Goal: Task Accomplishment & Management: Manage account settings

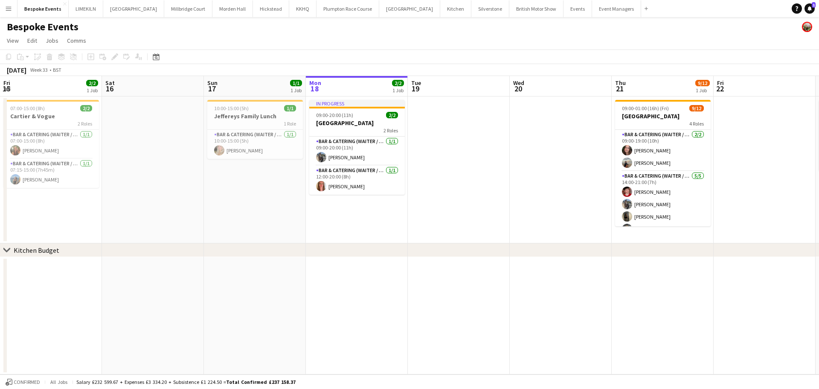
scroll to position [0, 204]
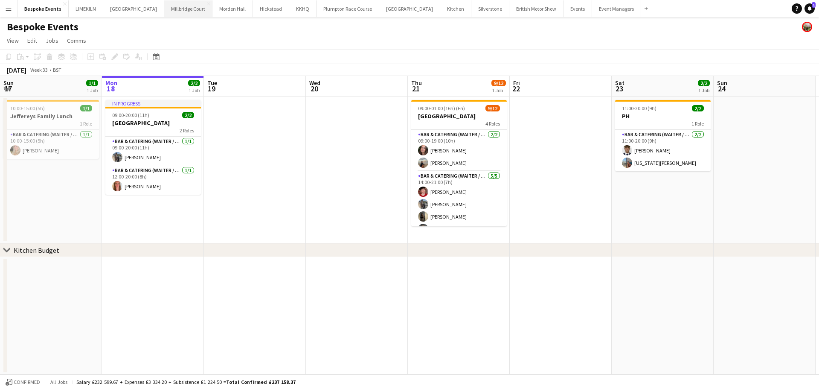
click at [164, 12] on button "[GEOGRAPHIC_DATA]" at bounding box center [188, 8] width 48 height 17
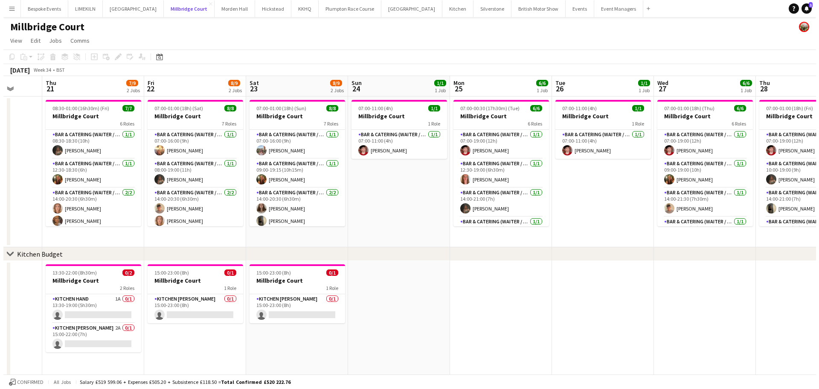
scroll to position [0, 268]
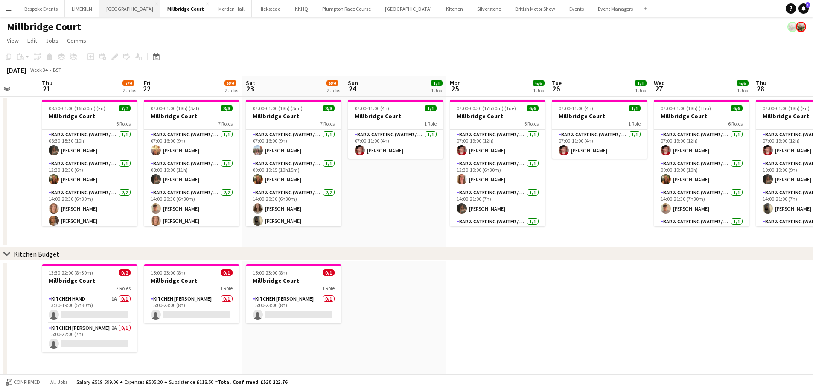
click at [118, 13] on button "[GEOGRAPHIC_DATA] Close" at bounding box center [129, 8] width 61 height 17
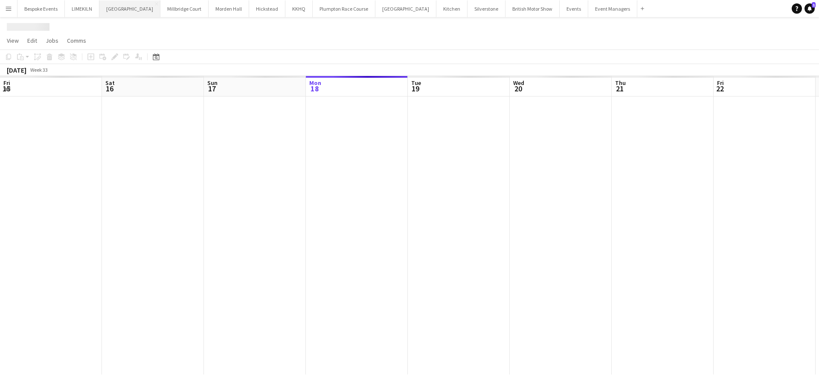
scroll to position [0, 204]
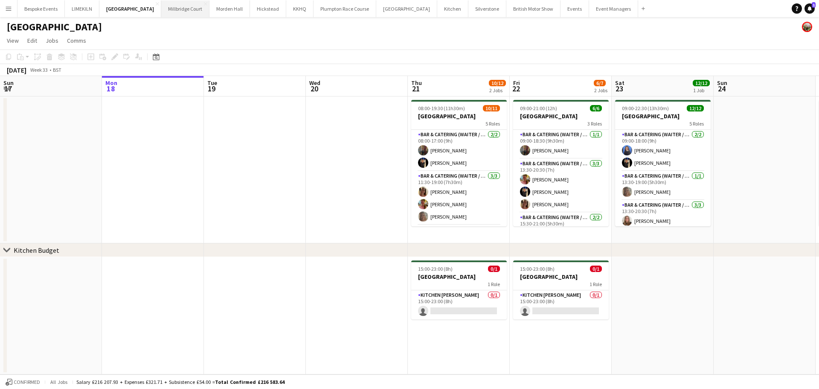
click at [171, 11] on button "[GEOGRAPHIC_DATA]" at bounding box center [185, 8] width 48 height 17
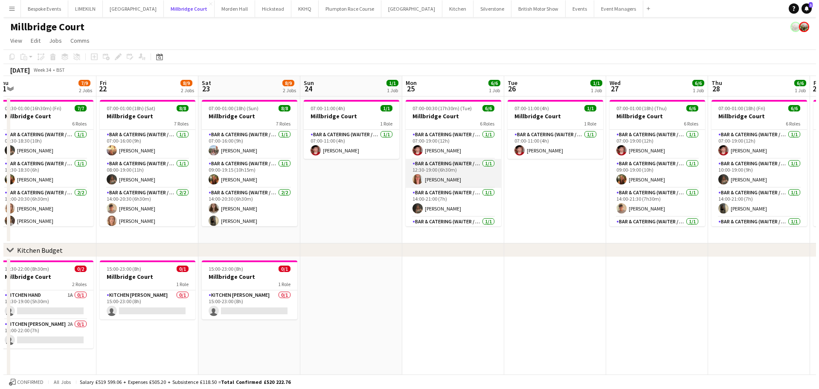
scroll to position [78, 0]
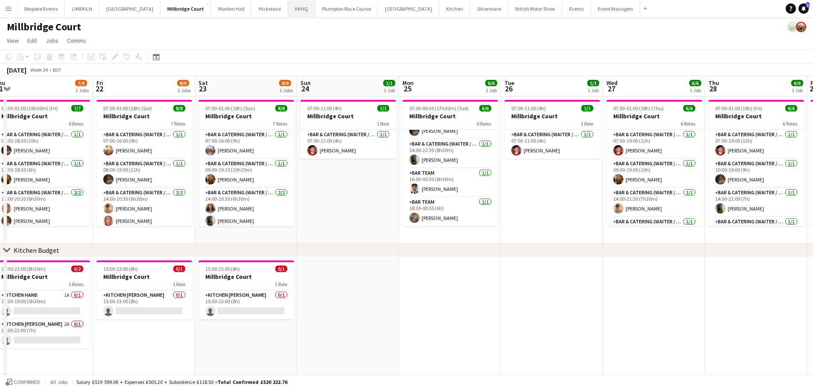
click at [288, 9] on button "KKHQ Close" at bounding box center [301, 8] width 27 height 17
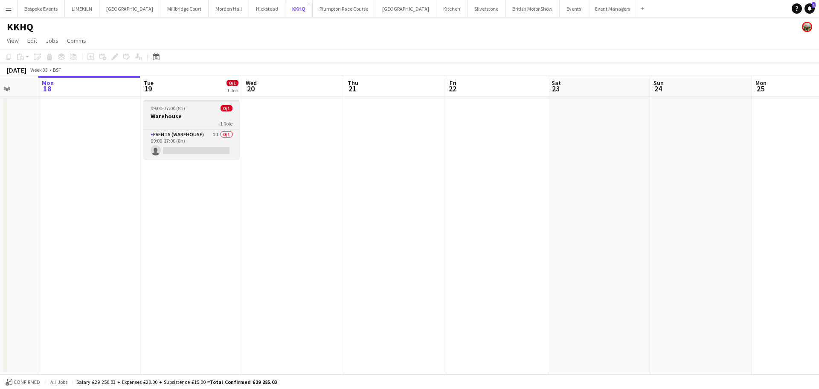
scroll to position [0, 267]
click at [172, 107] on span "09:00-17:00 (8h)" at bounding box center [168, 108] width 35 height 6
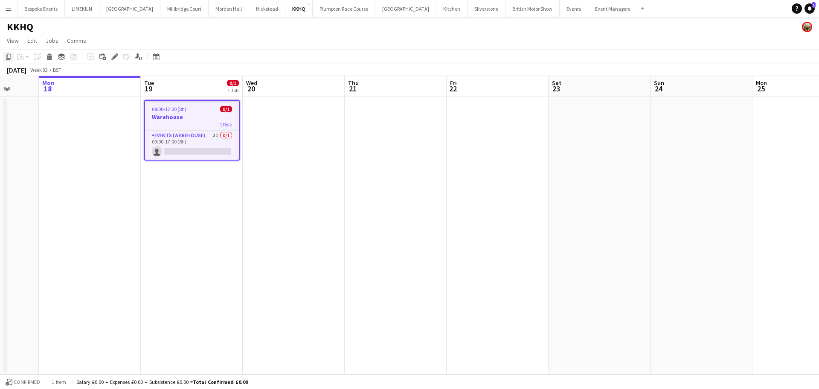
click at [7, 58] on icon "Copy" at bounding box center [8, 56] width 7 height 7
click at [487, 117] on app-date-cell at bounding box center [498, 235] width 102 height 278
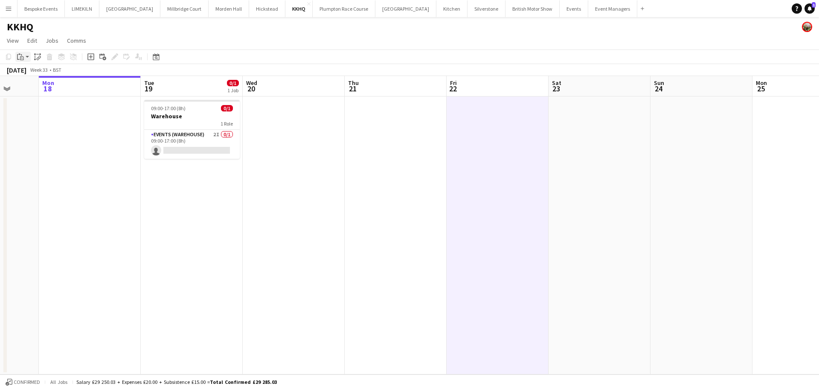
click at [20, 52] on div "Paste" at bounding box center [20, 57] width 10 height 10
click at [26, 75] on link "Paste Ctrl+V" at bounding box center [63, 73] width 80 height 8
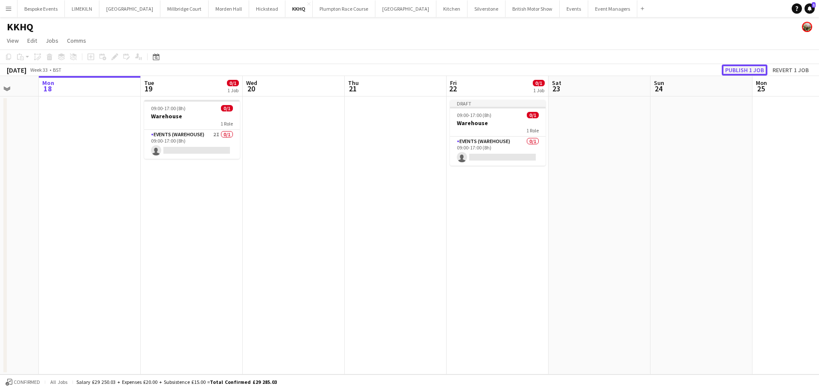
click at [755, 66] on button "Publish 1 job" at bounding box center [745, 69] width 46 height 11
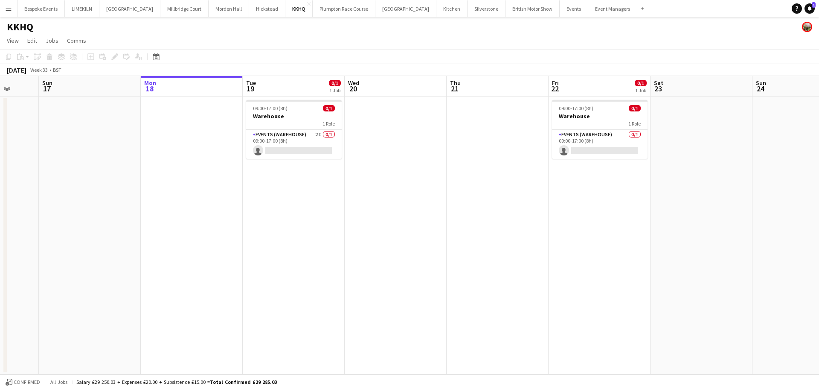
scroll to position [0, 242]
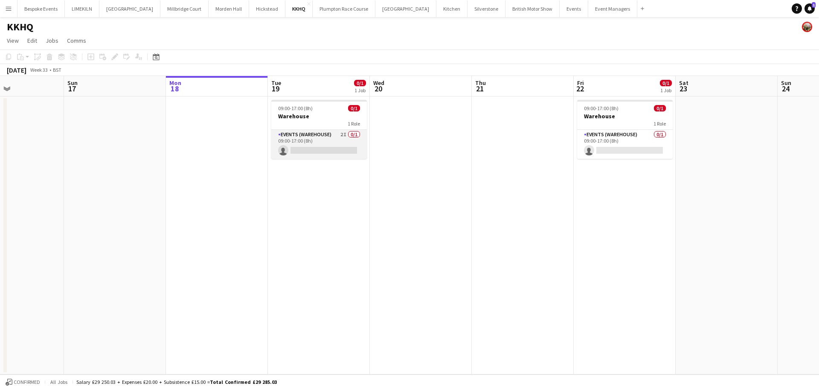
click at [312, 144] on app-card-role "Events (Warehouse) 2I 0/1 09:00-17:00 (8h) single-neutral-actions" at bounding box center [319, 144] width 96 height 29
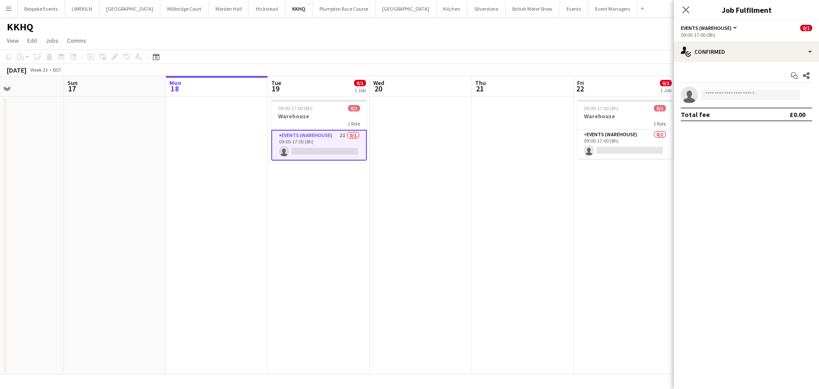
click at [598, 41] on app-page-menu "View Day view expanded Day view collapsed Month view Date picker Jump to [DATE]…" at bounding box center [409, 41] width 819 height 16
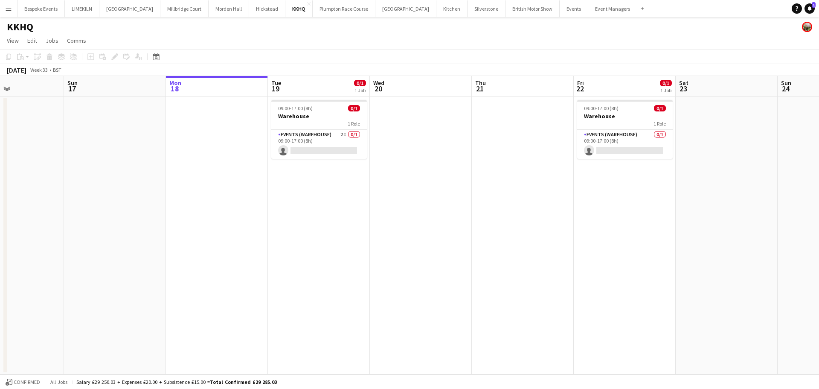
click at [592, 268] on app-date-cell "09:00-17:00 (8h) 0/1 Warehouse 1 Role Events (Warehouse) 0/1 09:00-17:00 (8h) s…" at bounding box center [625, 235] width 102 height 278
click at [38, 7] on button "Bespoke Events Close" at bounding box center [40, 8] width 47 height 17
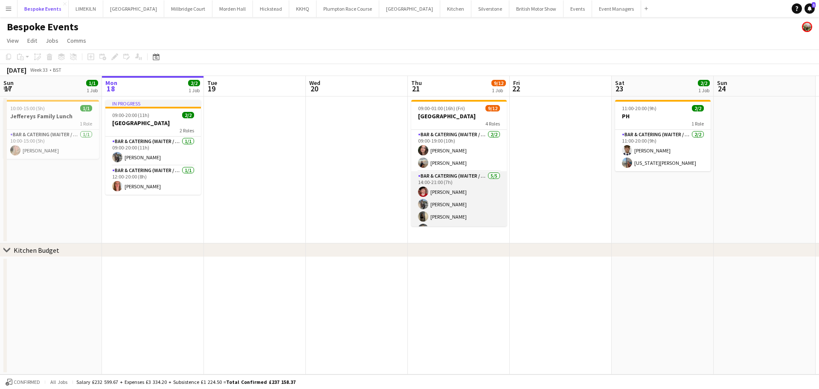
scroll to position [119, 0]
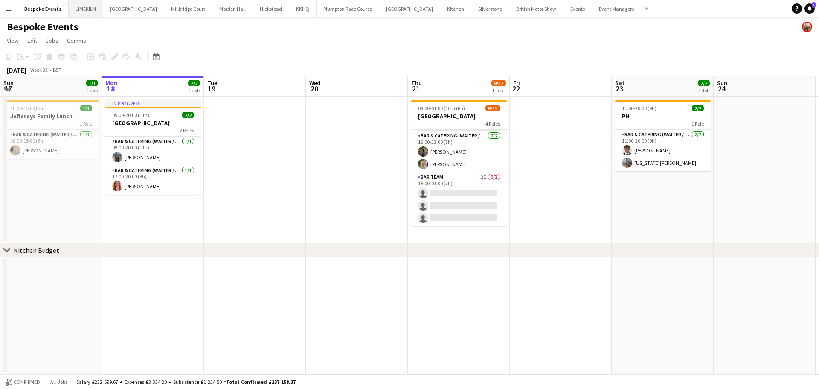
click at [82, 13] on button "LIMEKILN Close" at bounding box center [86, 8] width 35 height 17
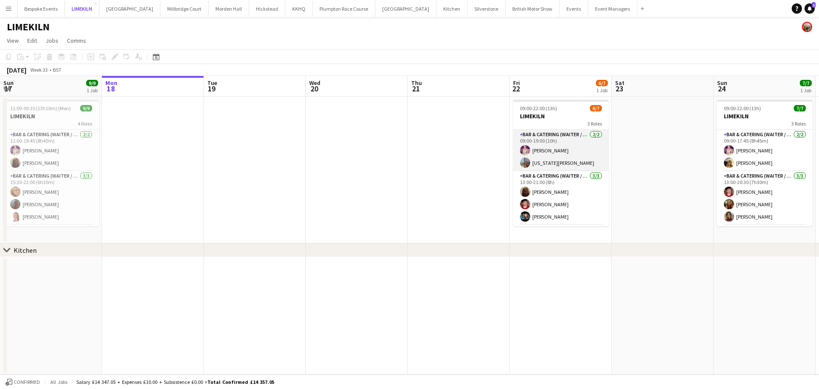
scroll to position [40, 0]
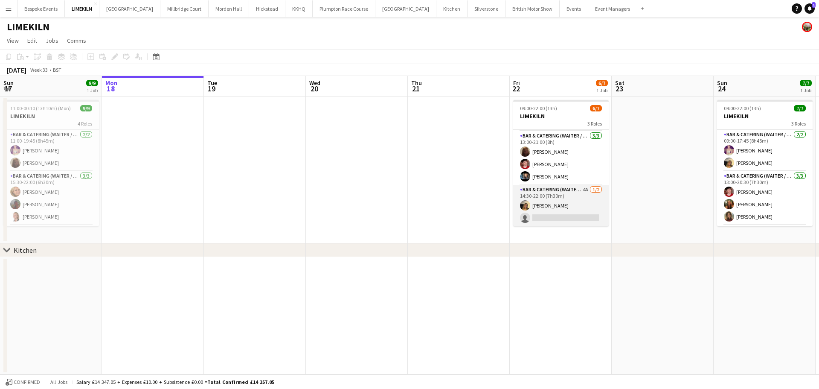
click at [572, 218] on app-card-role "Bar & Catering (Waiter / waitress) 4A [DATE] 14:30-22:00 (7h30m) [PERSON_NAME] …" at bounding box center [561, 205] width 96 height 41
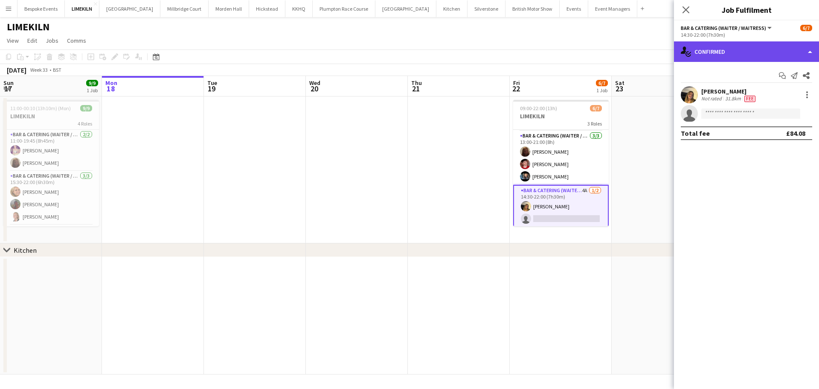
click at [783, 51] on div "single-neutral-actions-check-2 Confirmed" at bounding box center [746, 51] width 145 height 20
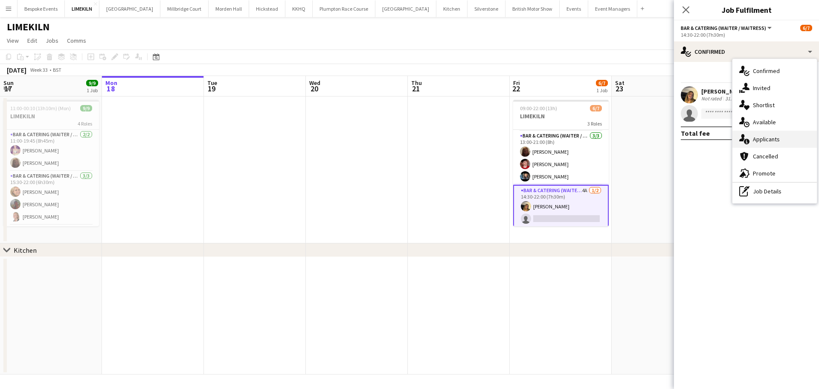
click at [781, 142] on div "single-neutral-actions-information Applicants" at bounding box center [775, 139] width 85 height 17
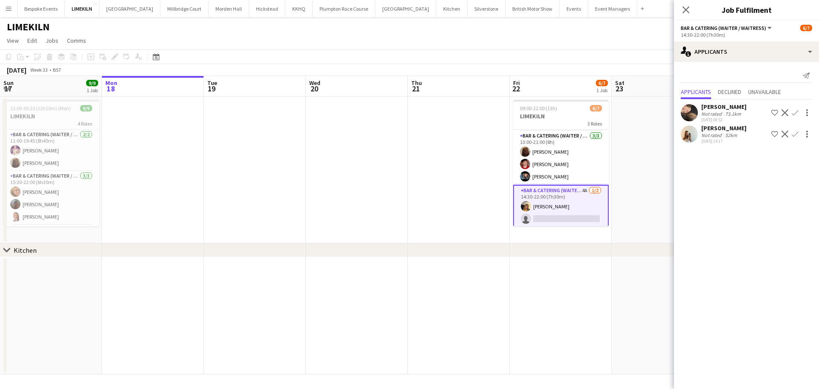
click at [685, 109] on app-user-avatar at bounding box center [689, 112] width 17 height 17
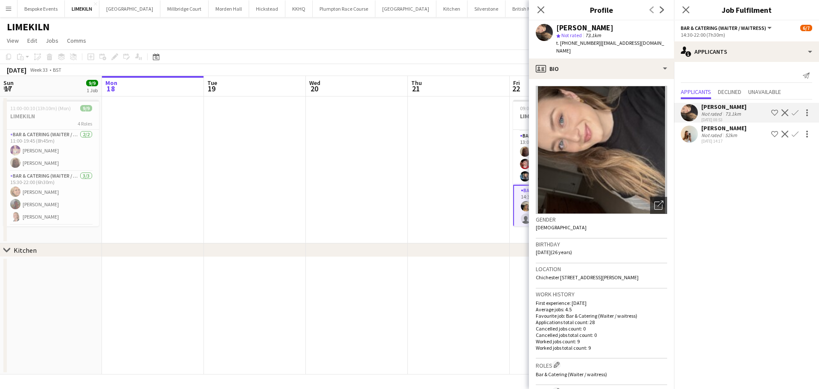
click at [416, 194] on app-date-cell at bounding box center [459, 169] width 102 height 147
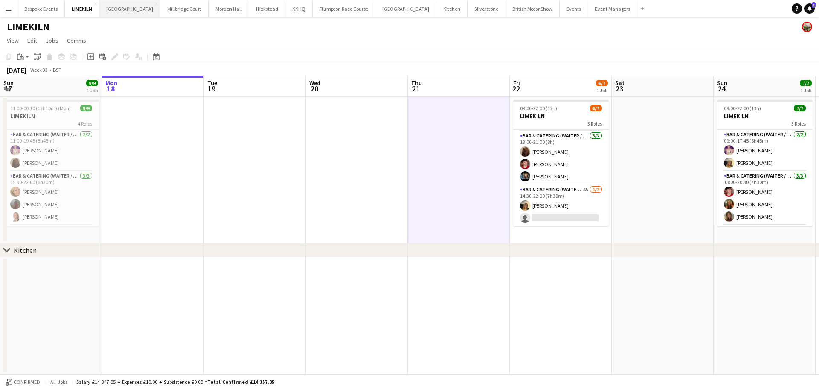
click at [128, 9] on button "[GEOGRAPHIC_DATA] Close" at bounding box center [129, 8] width 61 height 17
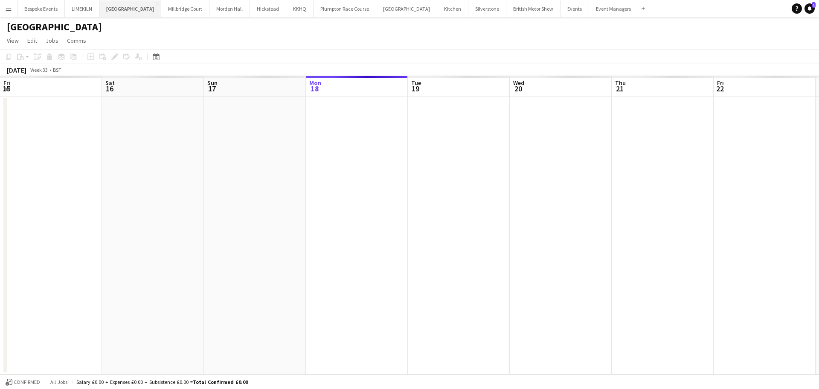
scroll to position [0, 204]
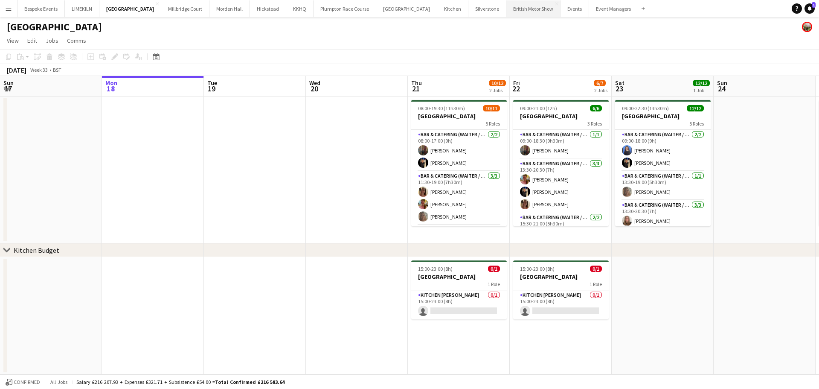
click at [507, 3] on button "British Motor Show Close" at bounding box center [534, 8] width 54 height 17
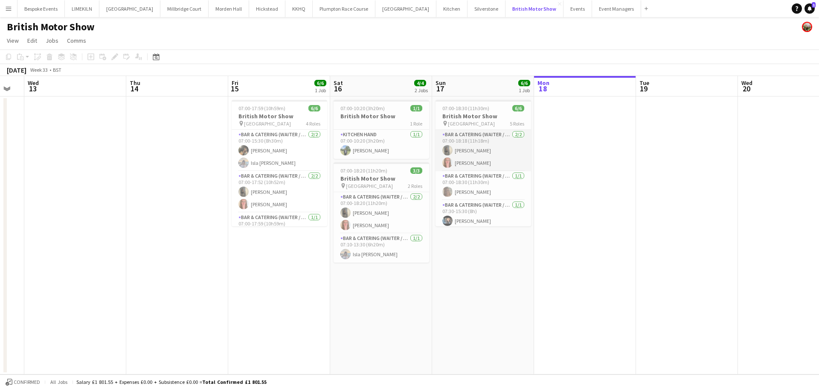
scroll to position [61, 0]
click at [52, 6] on button "Bespoke Events Close" at bounding box center [40, 8] width 47 height 17
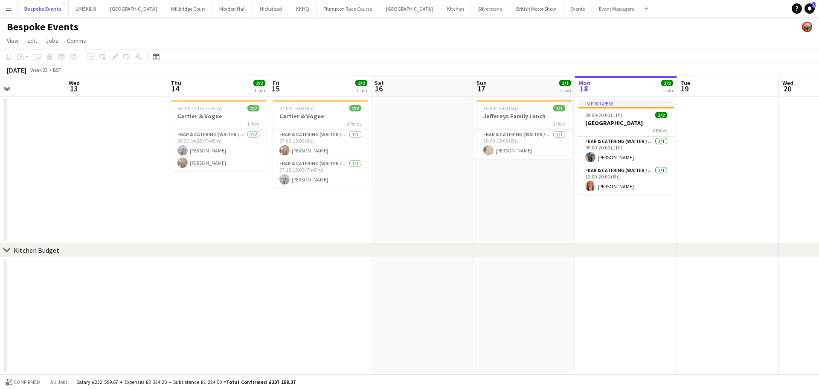
scroll to position [0, 240]
click at [289, 5] on button "KKHQ Close" at bounding box center [302, 8] width 27 height 17
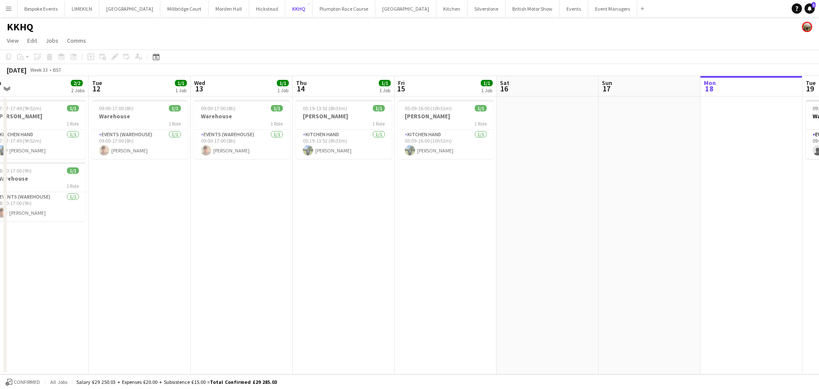
scroll to position [0, 216]
click at [361, 150] on app-card-role "Kitchen Hand [DATE] 05:19-13:52 (8h33m) [PERSON_NAME]" at bounding box center [345, 144] width 96 height 29
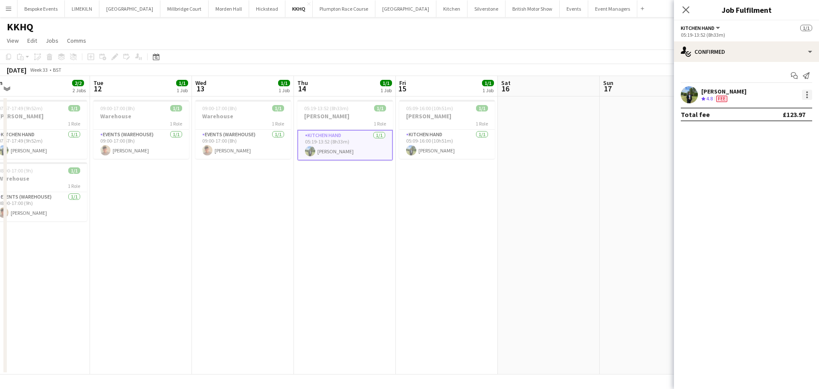
click at [804, 90] on div at bounding box center [807, 95] width 10 height 10
click at [793, 111] on span "Edit fee" at bounding box center [779, 111] width 53 height 8
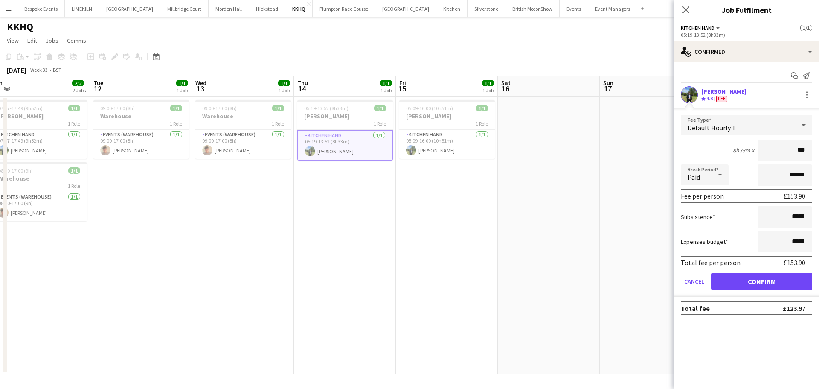
type input "***"
click at [781, 274] on button "Confirm" at bounding box center [761, 281] width 101 height 17
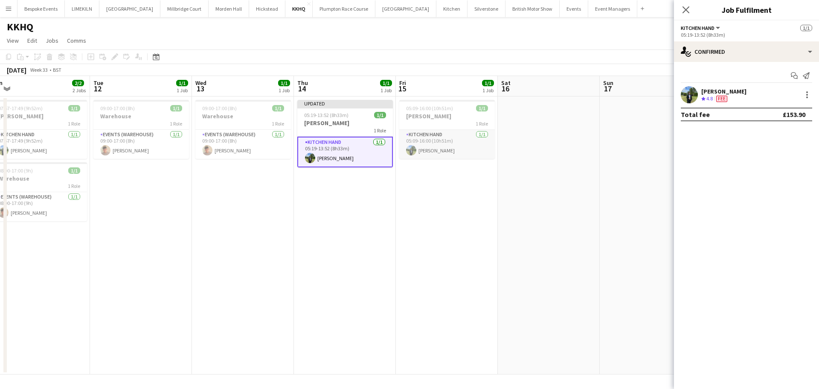
click at [452, 132] on app-card-role "Kitchen Hand [DATE] 05:09-16:00 (10h51m) [PERSON_NAME]" at bounding box center [447, 144] width 96 height 29
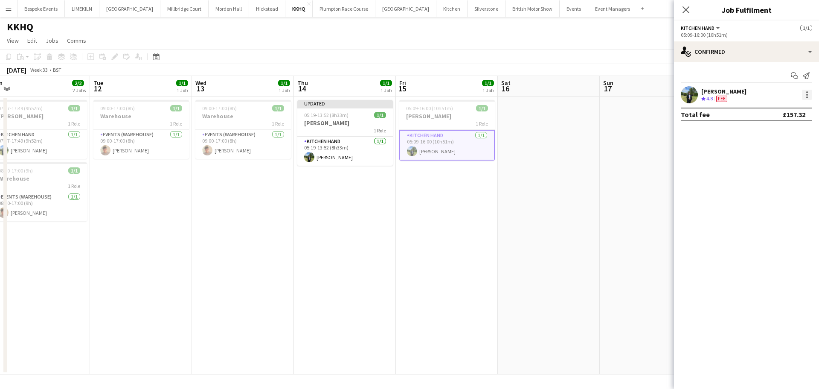
click at [809, 96] on div at bounding box center [807, 95] width 10 height 10
click at [803, 112] on span "Edit fee" at bounding box center [779, 111] width 53 height 8
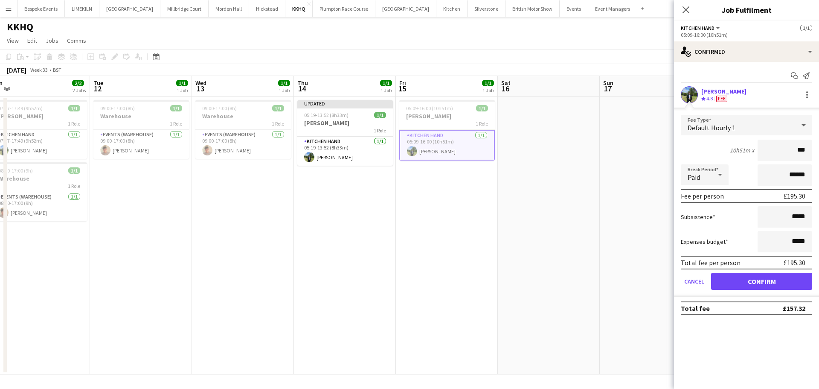
type input "***"
click at [728, 282] on button "Confirm" at bounding box center [761, 281] width 101 height 17
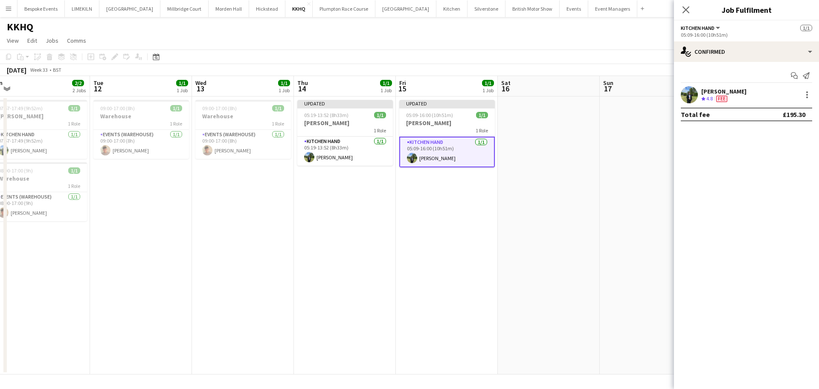
click at [548, 206] on app-date-cell at bounding box center [549, 235] width 102 height 278
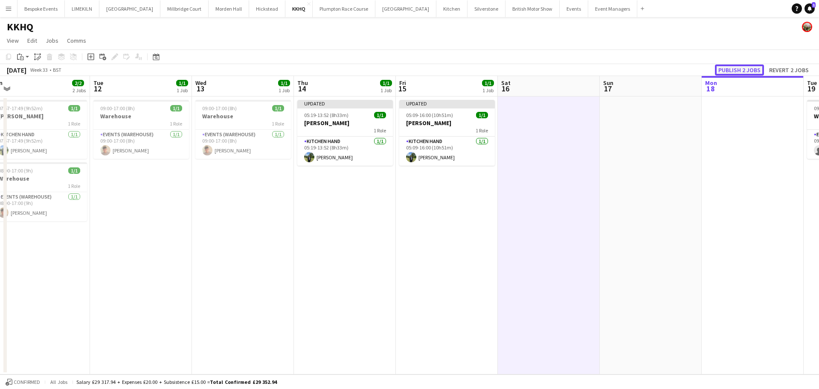
click at [755, 72] on button "Publish 2 jobs" at bounding box center [739, 69] width 49 height 11
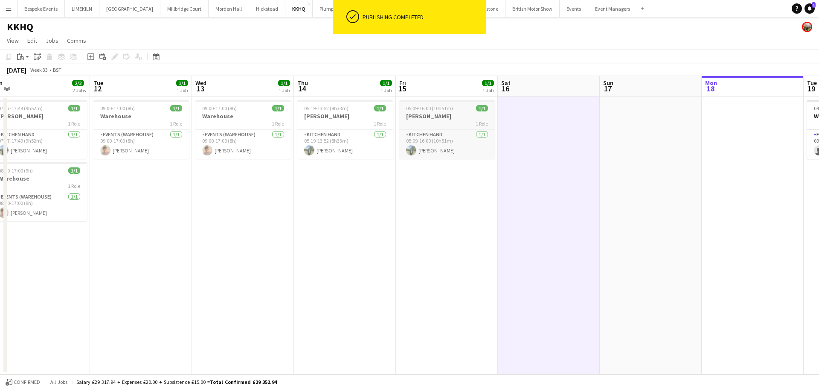
click at [429, 126] on div "1 Role" at bounding box center [447, 123] width 96 height 7
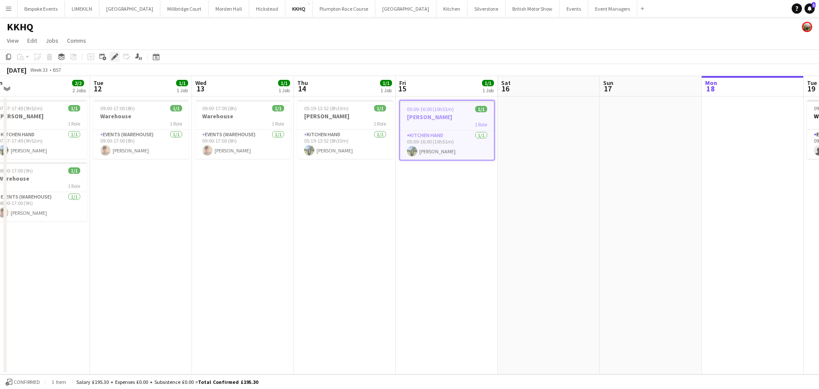
click at [119, 57] on div "Edit" at bounding box center [115, 57] width 10 height 10
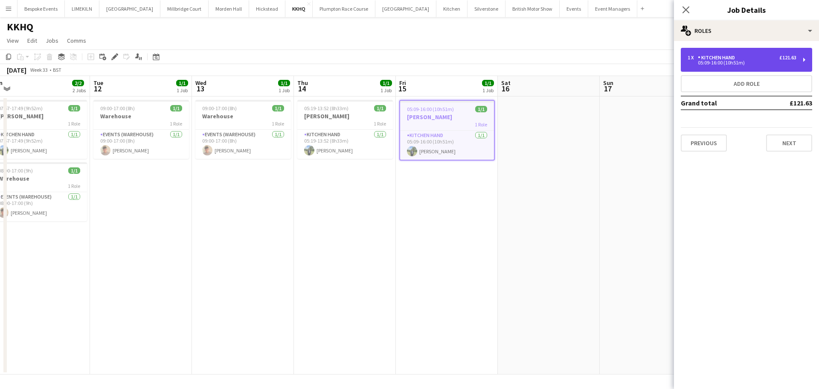
click at [719, 64] on div "05:09-16:00 (10h51m)" at bounding box center [742, 63] width 109 height 4
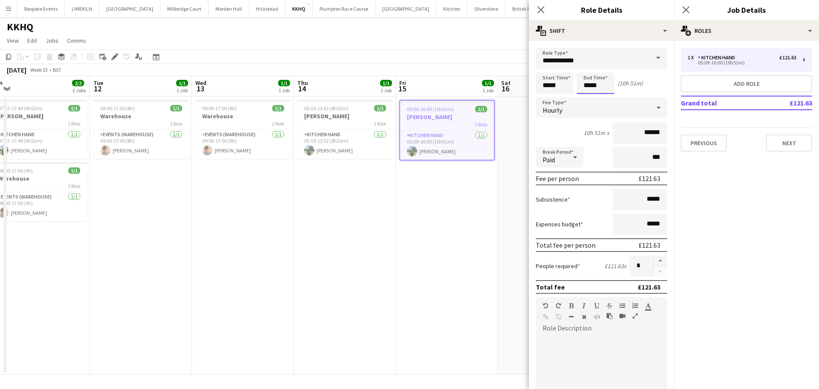
click at [598, 92] on body "Menu Boards Boards Boards All jobs Status Workforce Workforce My Workforce Recr…" at bounding box center [409, 194] width 819 height 389
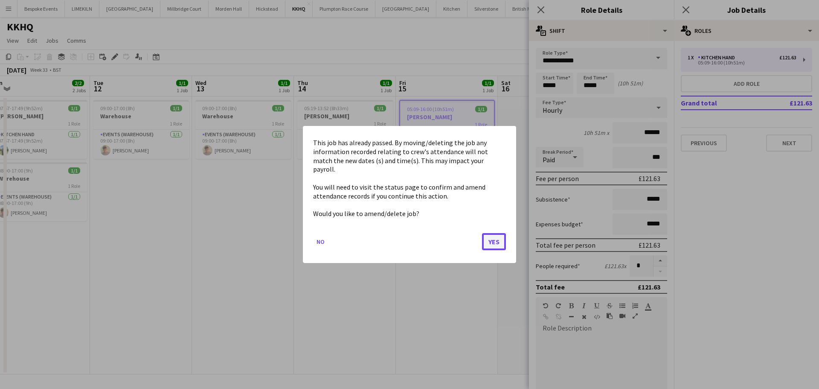
click at [501, 236] on button "Yes" at bounding box center [494, 241] width 24 height 17
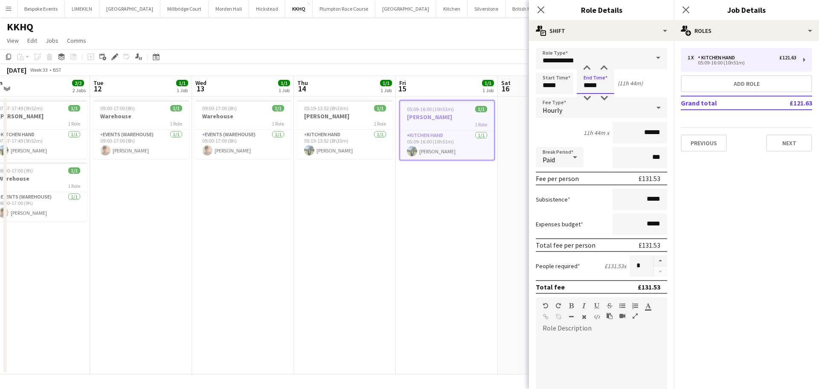
type input "*****"
click at [422, 230] on app-date-cell "05:09-16:00 (10h51m) 1/1 [PERSON_NAME] 1 Role Kitchen Hand [DATE] 05:09-16:00 (…" at bounding box center [447, 235] width 102 height 278
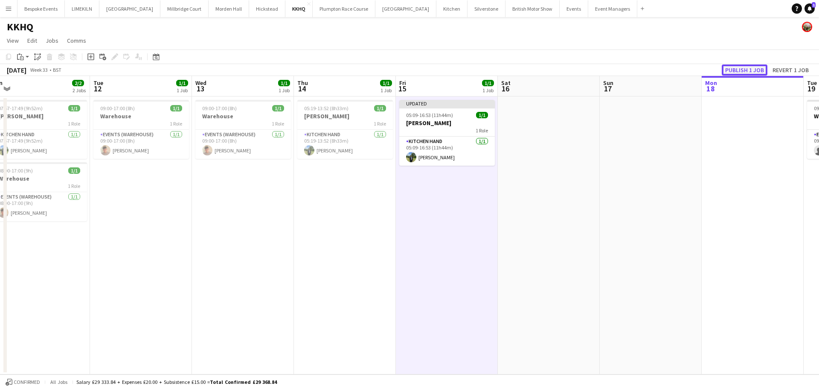
click at [737, 71] on button "Publish 1 job" at bounding box center [745, 69] width 46 height 11
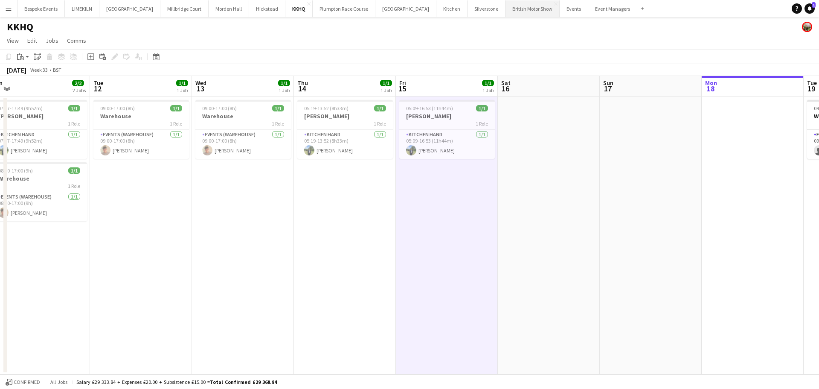
click at [506, 9] on button "British Motor Show Close" at bounding box center [533, 8] width 54 height 17
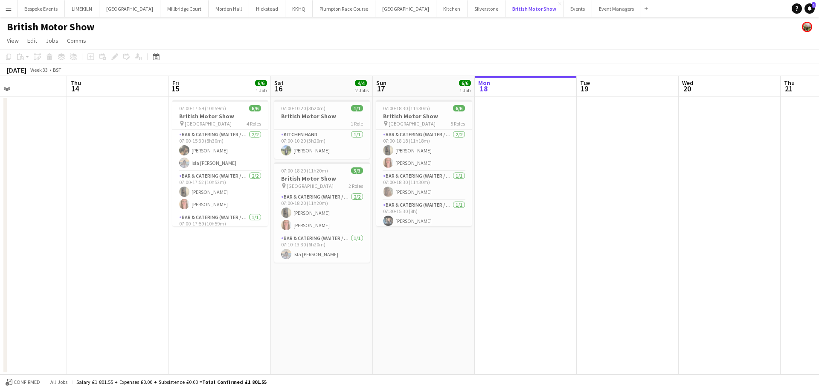
scroll to position [0, 189]
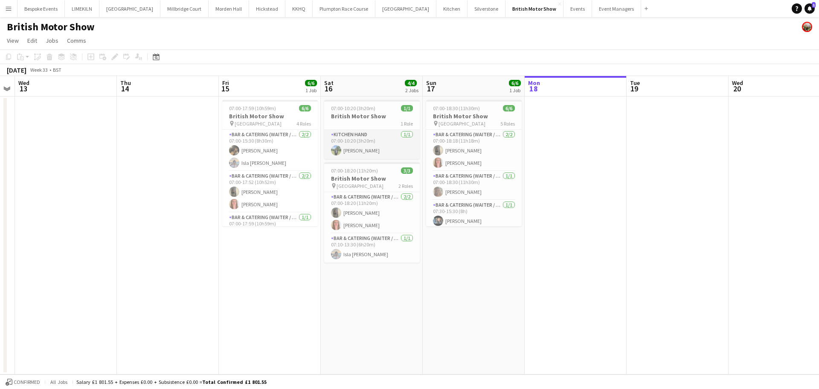
click at [350, 146] on app-card-role "Kitchen Hand [DATE] 07:00-10:20 (3h20m) [PERSON_NAME]" at bounding box center [372, 144] width 96 height 29
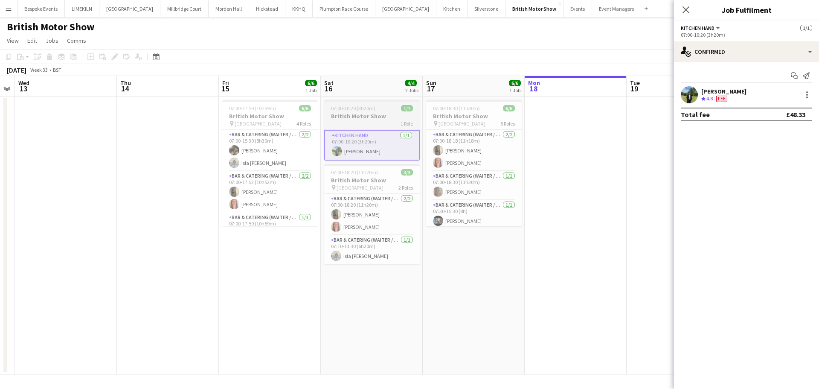
click at [351, 117] on h3 "British Motor Show" at bounding box center [372, 116] width 96 height 8
click at [808, 94] on div at bounding box center [807, 95] width 10 height 10
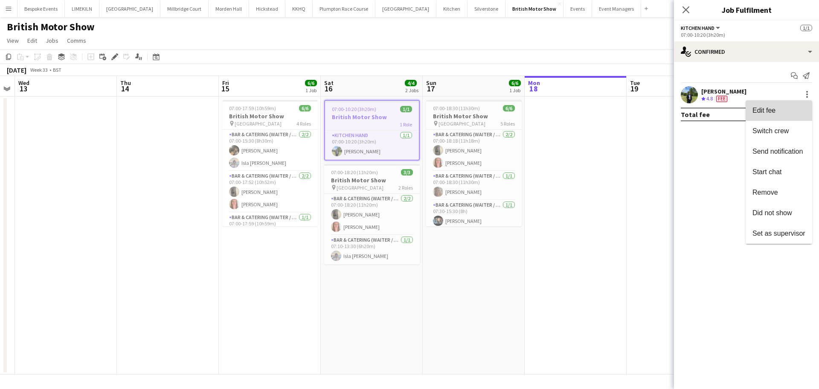
click at [799, 110] on span "Edit fee" at bounding box center [779, 111] width 53 height 8
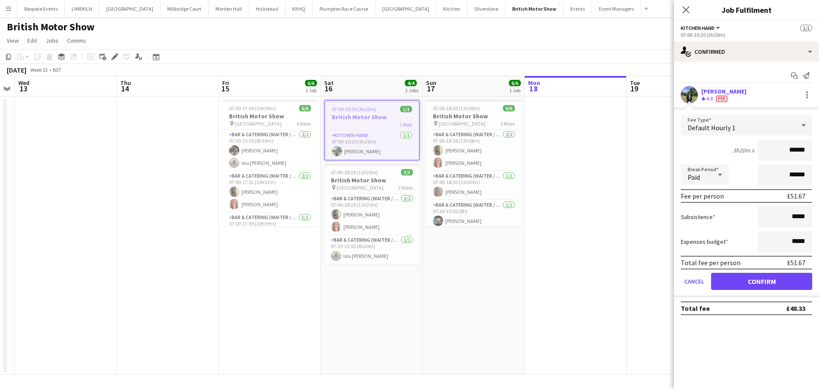
type input "******"
click at [734, 279] on button "Confirm" at bounding box center [761, 281] width 101 height 17
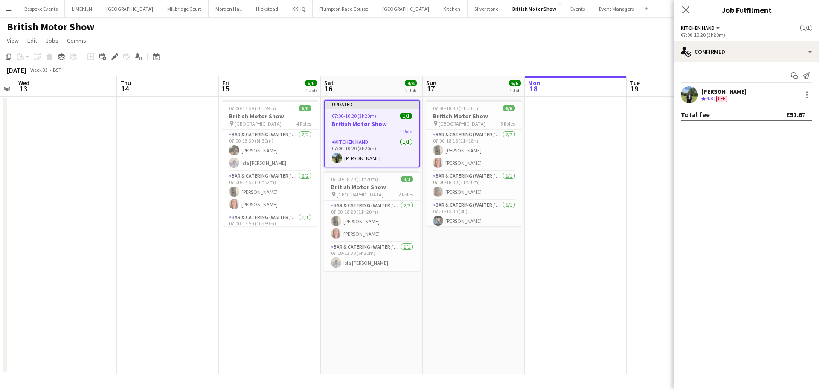
click at [634, 184] on app-date-cell at bounding box center [678, 235] width 102 height 278
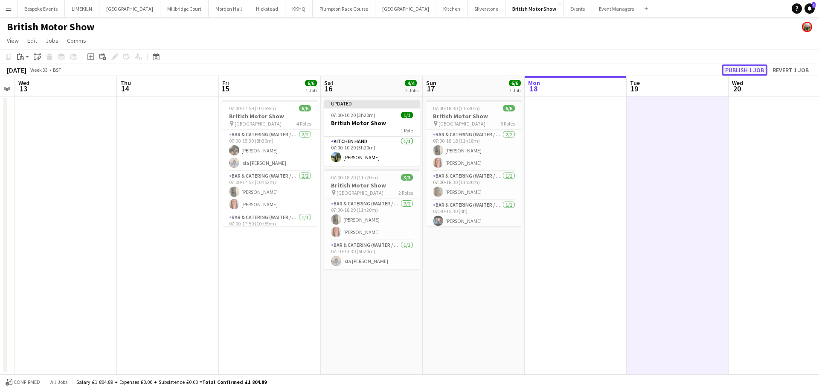
click at [749, 74] on button "Publish 1 job" at bounding box center [745, 69] width 46 height 11
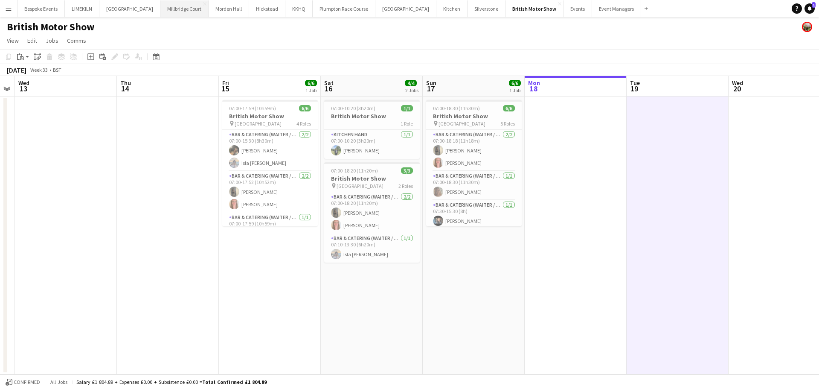
click at [160, 13] on button "[GEOGRAPHIC_DATA]" at bounding box center [184, 8] width 48 height 17
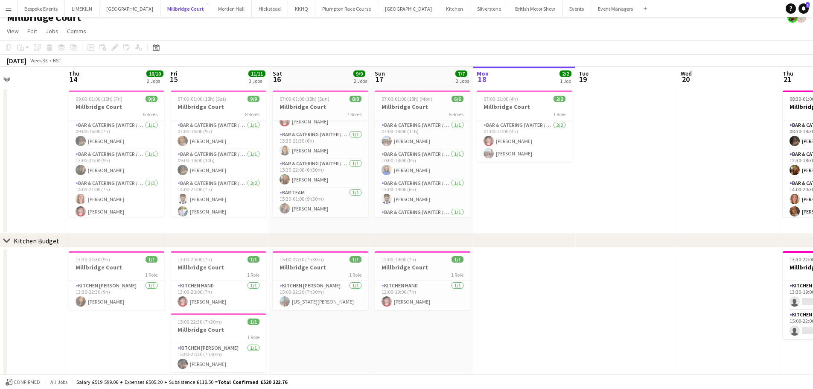
scroll to position [12, 0]
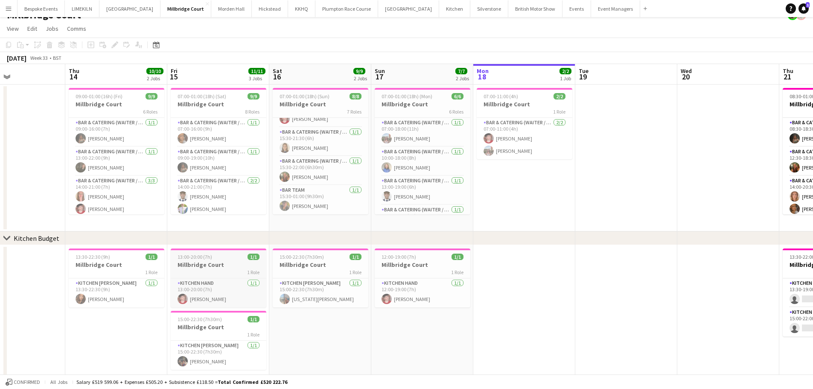
click at [213, 257] on div "13:00-20:00 (7h) 1/1" at bounding box center [219, 257] width 96 height 6
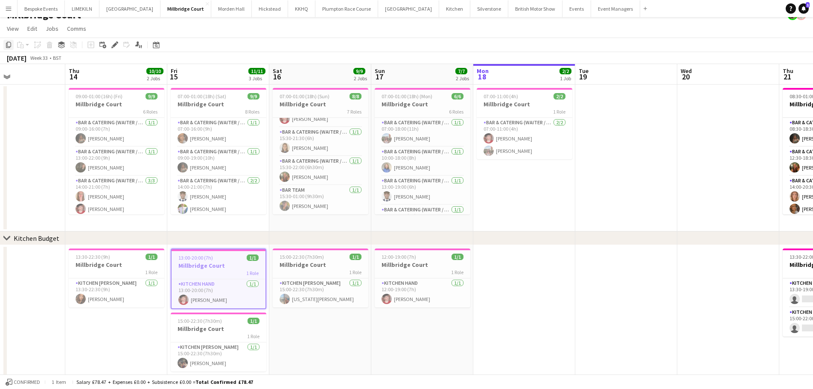
click at [10, 47] on icon at bounding box center [8, 45] width 5 height 6
click at [297, 319] on app-date-cell "15:00-22:30 (7h30m) 1/1 Millbridge Court 1 Role Kitchen [PERSON_NAME] [DATE] 15…" at bounding box center [320, 316] width 102 height 143
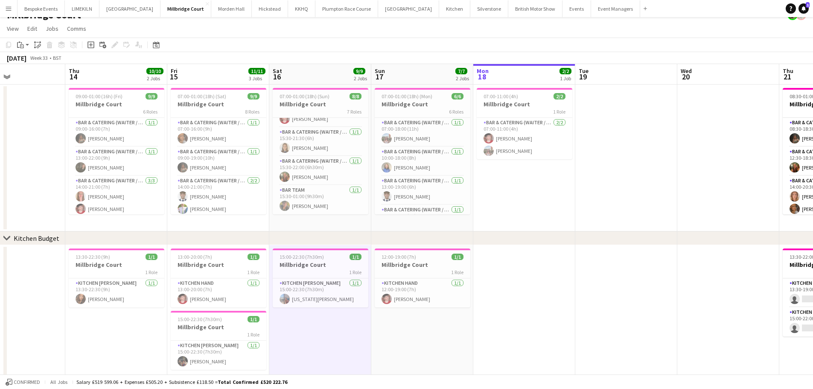
click at [314, 326] on app-date-cell "15:00-22:30 (7h30m) 1/1 Millbridge Court 1 Role Kitchen [PERSON_NAME] [DATE] 15…" at bounding box center [320, 316] width 102 height 143
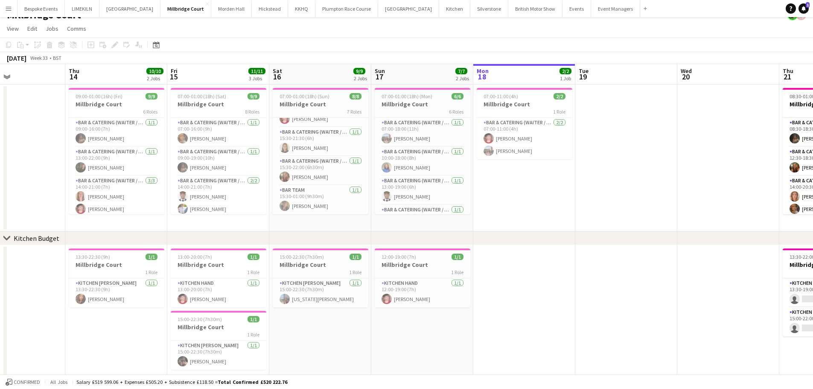
click at [316, 324] on app-date-cell "15:00-22:30 (7h30m) 1/1 Millbridge Court 1 Role Kitchen [PERSON_NAME] [DATE] 15…" at bounding box center [320, 316] width 102 height 143
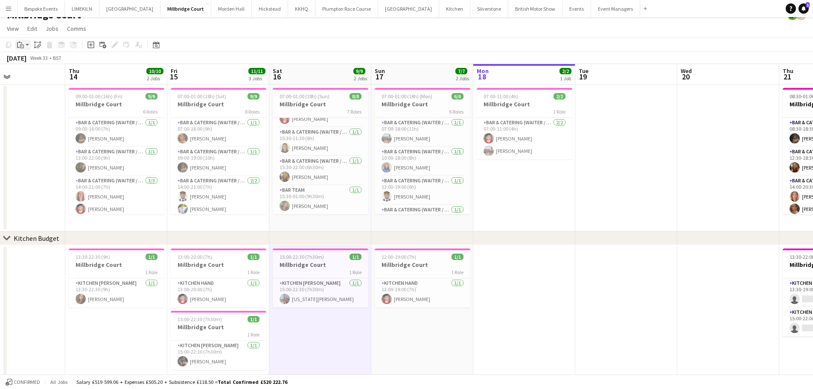
click at [22, 47] on icon "Paste" at bounding box center [20, 44] width 7 height 7
click at [30, 61] on link "Paste Ctrl+V" at bounding box center [63, 61] width 80 height 8
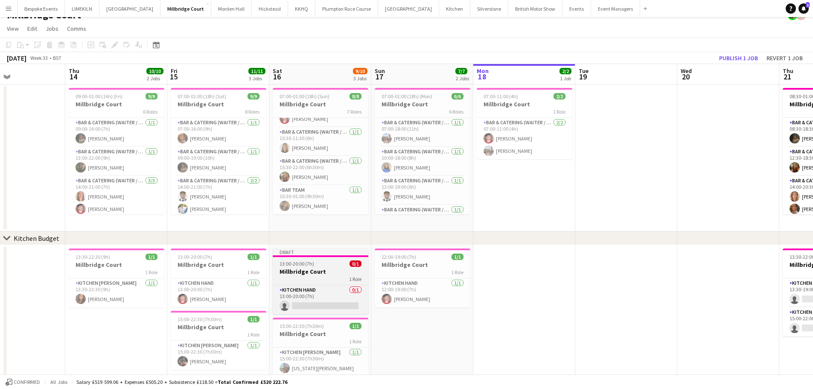
click at [315, 269] on h3 "Millbridge Court" at bounding box center [321, 272] width 96 height 8
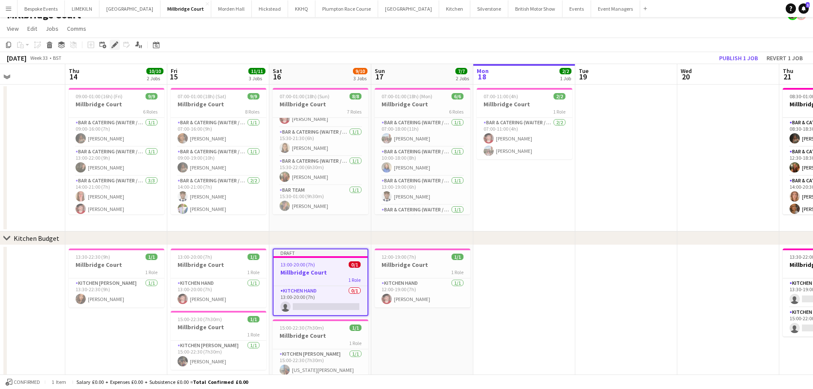
click at [114, 44] on icon "Edit" at bounding box center [114, 44] width 7 height 7
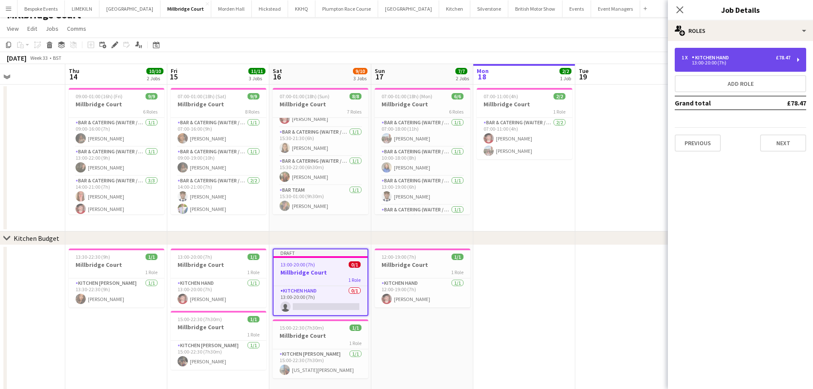
click at [749, 54] on div "1 x Kitchen Hand £78.47 13:00-20:00 (7h)" at bounding box center [740, 60] width 131 height 24
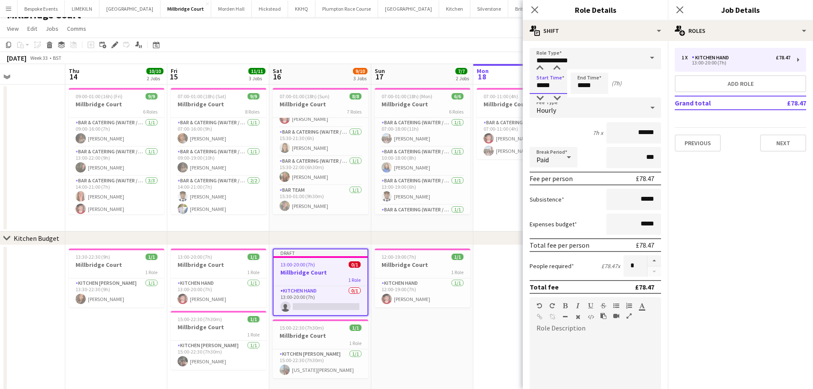
click at [560, 81] on input "*****" at bounding box center [549, 83] width 38 height 21
type input "*****"
click at [536, 67] on div at bounding box center [539, 68] width 17 height 9
click at [595, 89] on input "*****" at bounding box center [590, 83] width 38 height 21
click at [580, 98] on div at bounding box center [580, 98] width 17 height 9
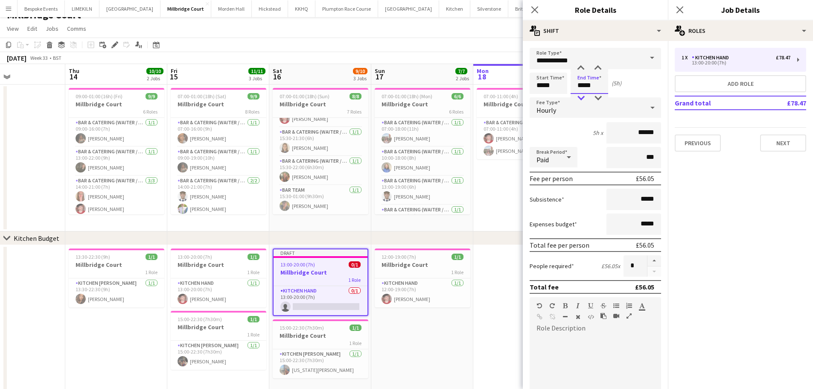
click at [580, 98] on div at bounding box center [580, 98] width 17 height 9
type input "*****"
click at [481, 41] on app-toolbar "Copy Paste Paste Ctrl+V Paste with crew Ctrl+Shift+V Paste linked Job [GEOGRAPH…" at bounding box center [406, 45] width 813 height 15
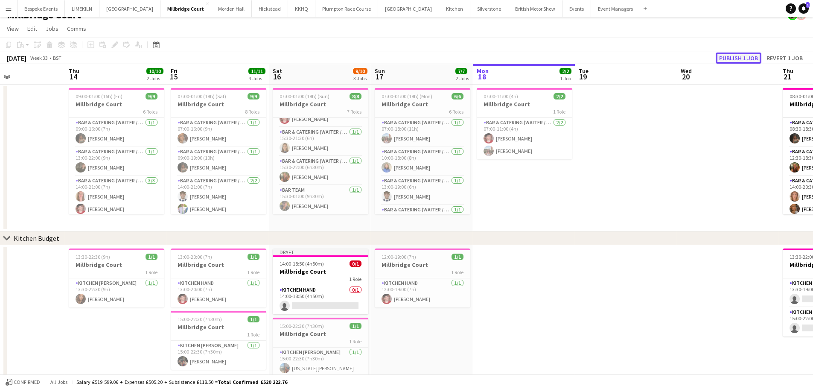
click at [729, 60] on button "Publish 1 job" at bounding box center [739, 57] width 46 height 11
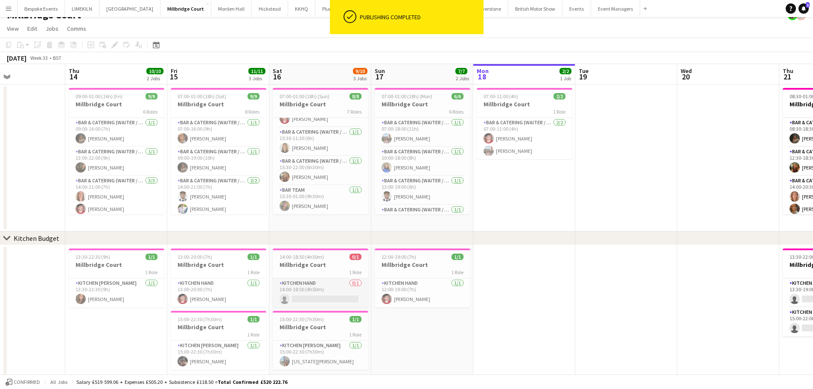
click at [340, 294] on app-card-role "Kitchen Hand 0/1 14:00-18:50 (4h50m) single-neutral-actions" at bounding box center [321, 292] width 96 height 29
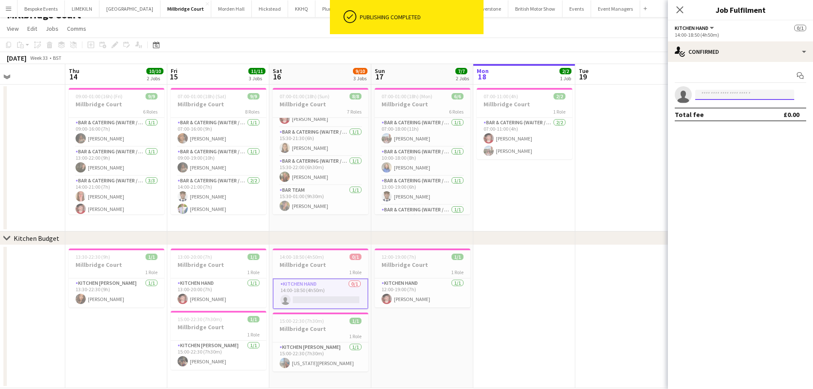
click at [720, 98] on input at bounding box center [744, 95] width 99 height 10
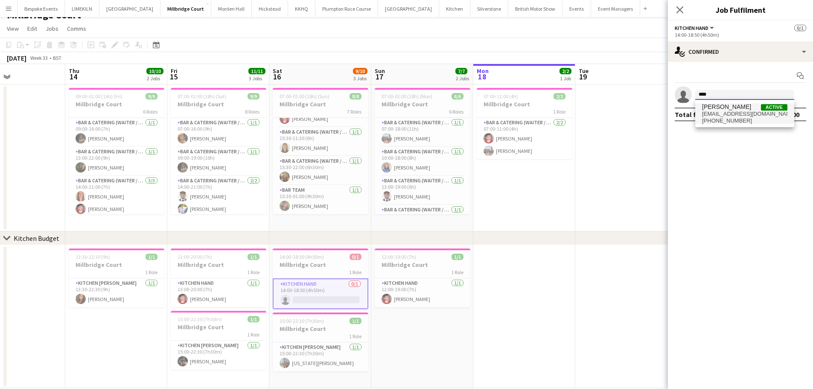
type input "****"
click at [724, 109] on span "[PERSON_NAME]" at bounding box center [726, 106] width 49 height 7
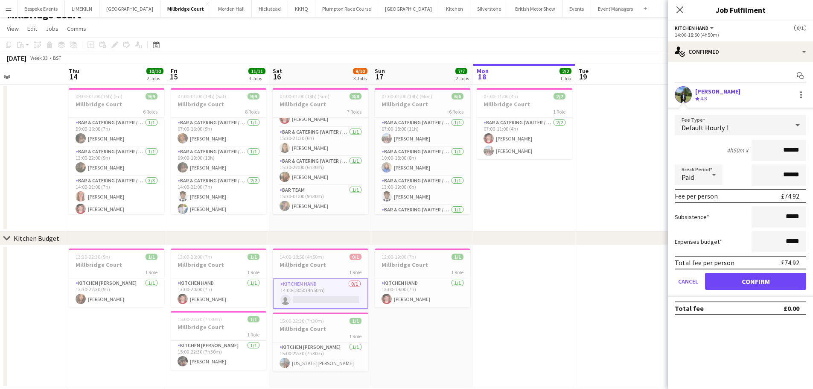
type input "******"
click at [729, 276] on button "Confirm" at bounding box center [755, 281] width 101 height 17
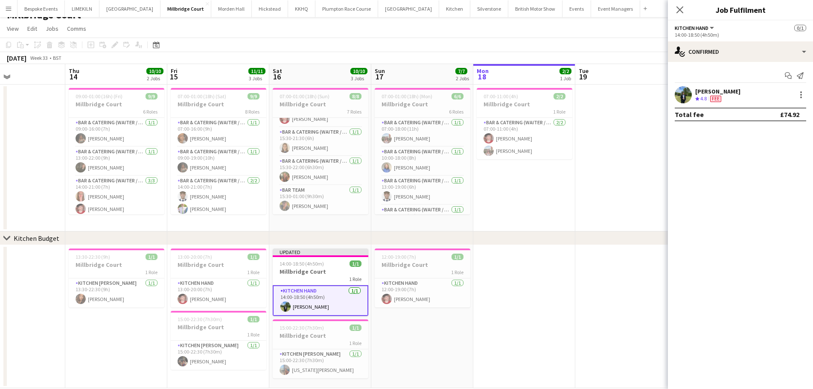
click at [627, 175] on app-date-cell at bounding box center [626, 158] width 102 height 147
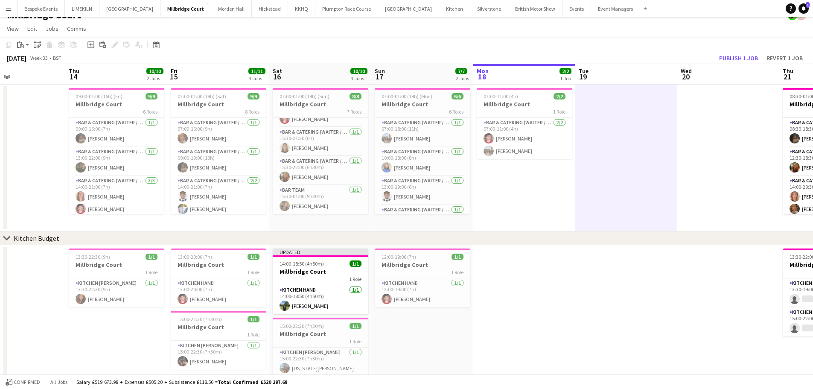
click at [742, 64] on app-board-header-date "Wed 20" at bounding box center [728, 74] width 102 height 20
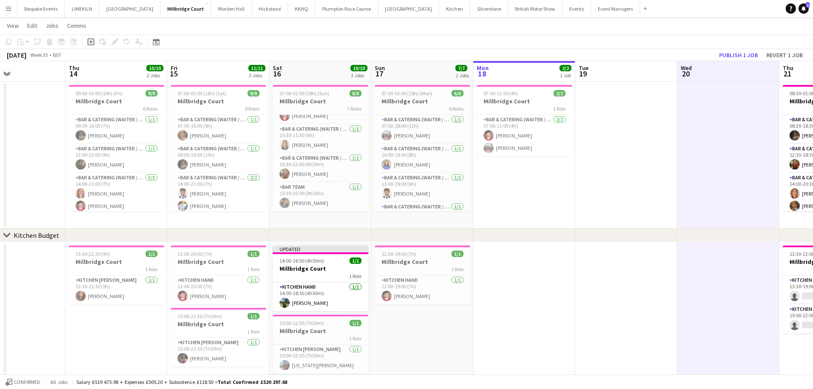
scroll to position [9, 0]
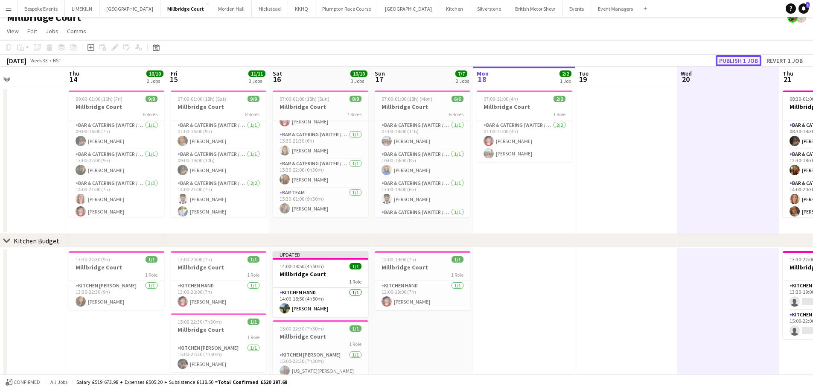
click at [739, 56] on button "Publish 1 job" at bounding box center [739, 60] width 46 height 11
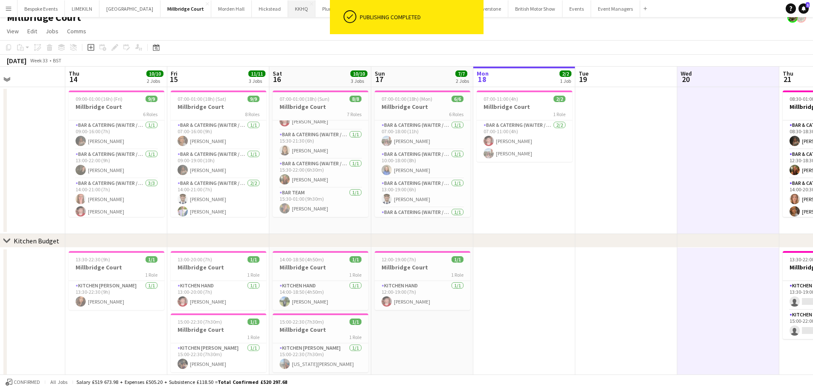
click at [288, 9] on button "KKHQ Close" at bounding box center [301, 8] width 27 height 17
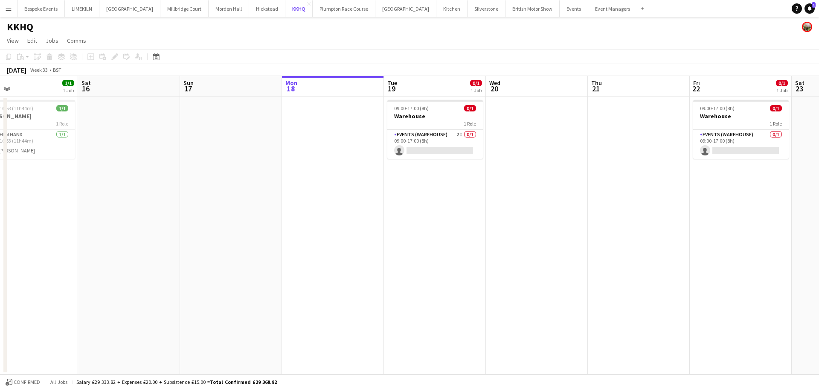
scroll to position [0, 227]
click at [44, 11] on button "Bespoke Events Close" at bounding box center [40, 8] width 47 height 17
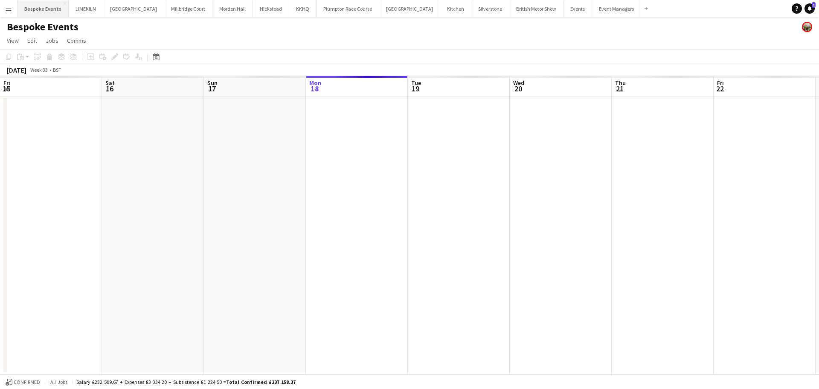
scroll to position [0, 204]
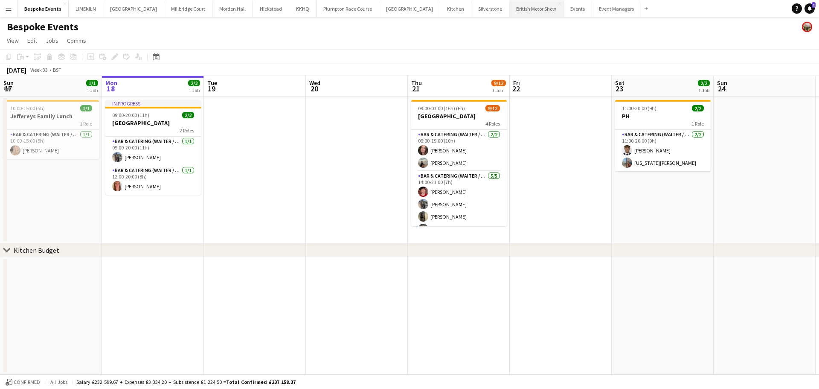
click at [510, 12] on button "British Motor Show Close" at bounding box center [537, 8] width 54 height 17
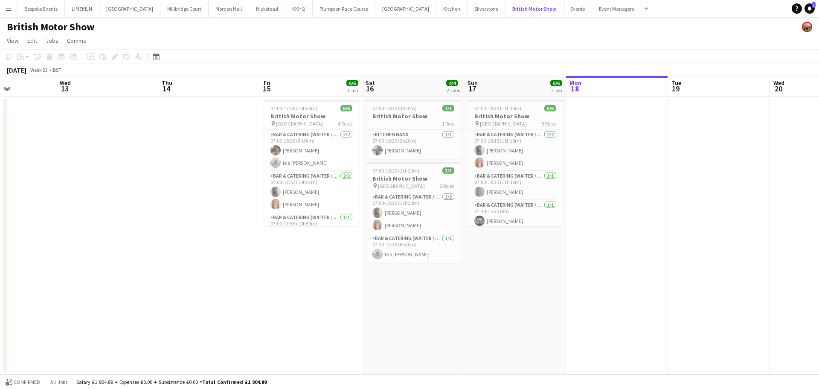
scroll to position [0, 248]
click at [286, 11] on button "KKHQ Close" at bounding box center [299, 8] width 27 height 17
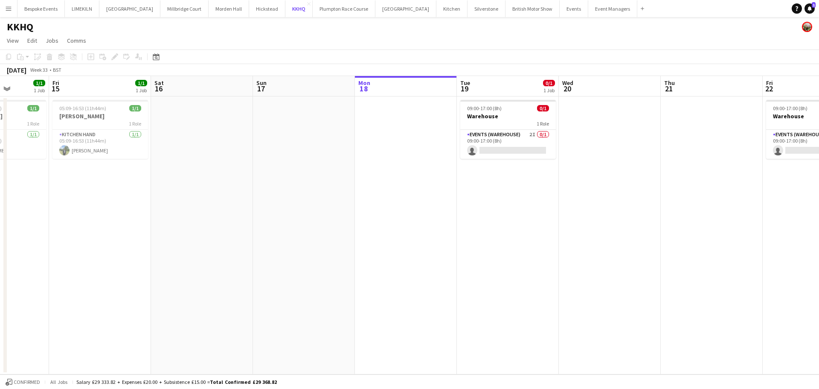
scroll to position [0, 192]
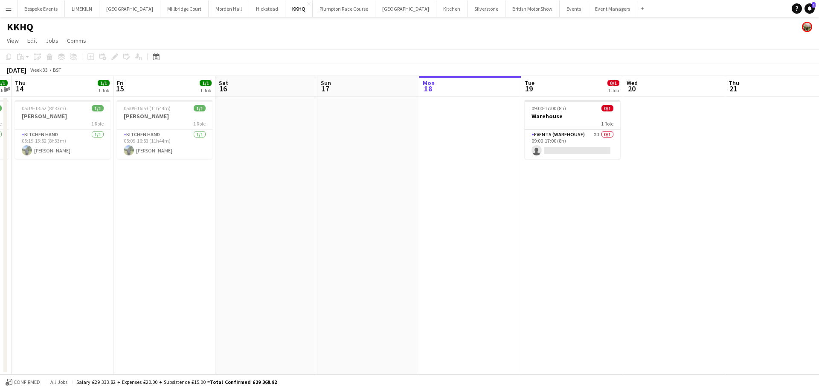
click at [262, 140] on app-date-cell at bounding box center [267, 235] width 102 height 278
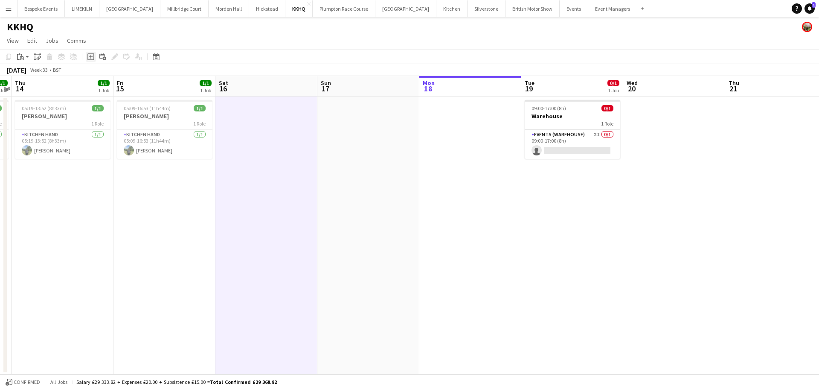
click at [94, 57] on div "Add job" at bounding box center [91, 57] width 10 height 10
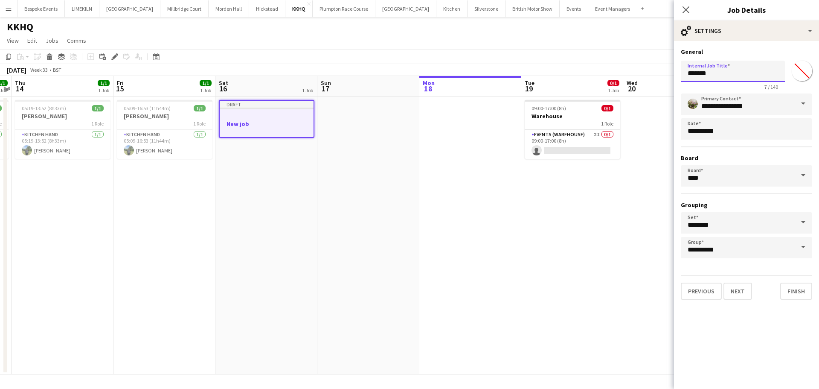
drag, startPoint x: 746, startPoint y: 71, endPoint x: 618, endPoint y: 75, distance: 128.1
click at [618, 75] on body "Menu Boards Boards Boards All jobs Status Workforce Workforce My Workforce Recr…" at bounding box center [409, 194] width 819 height 389
type input "******"
drag, startPoint x: 737, startPoint y: 294, endPoint x: 745, endPoint y: 293, distance: 7.9
click at [745, 293] on button "Next" at bounding box center [738, 291] width 29 height 17
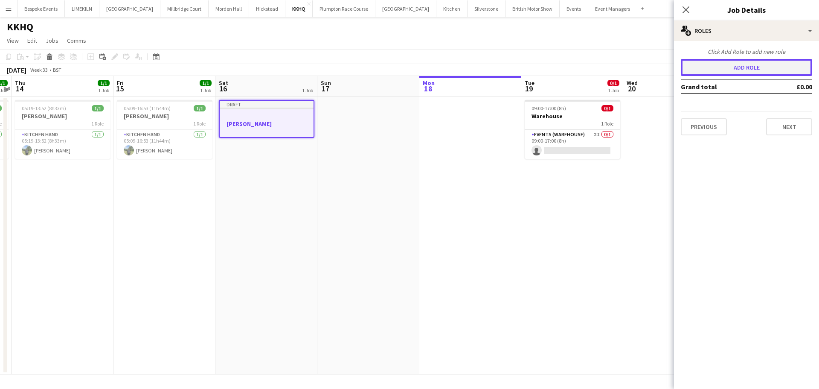
click at [717, 67] on button "Add role" at bounding box center [746, 67] width 131 height 17
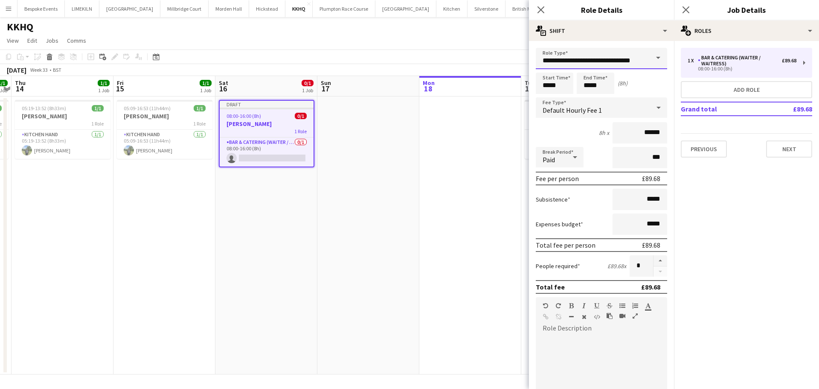
click at [638, 51] on input "**********" at bounding box center [601, 58] width 131 height 21
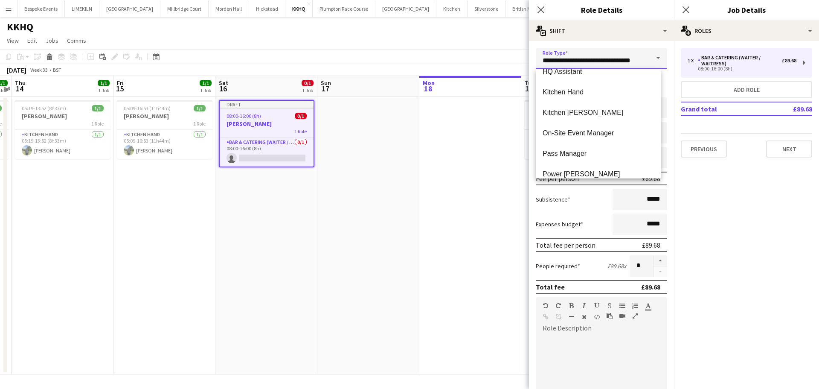
scroll to position [298, 0]
click at [604, 96] on mat-option "Kitchen Hand" at bounding box center [598, 92] width 125 height 20
type input "**********"
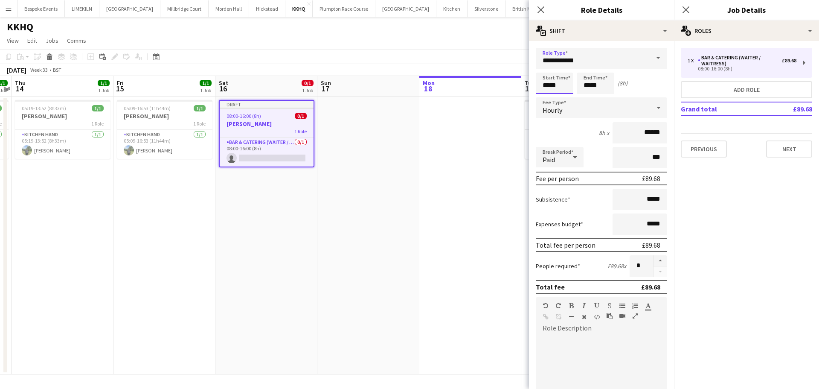
click at [570, 83] on input "*****" at bounding box center [555, 83] width 38 height 21
click at [548, 71] on div at bounding box center [546, 68] width 17 height 9
click at [566, 67] on div at bounding box center [563, 68] width 17 height 9
type input "*****"
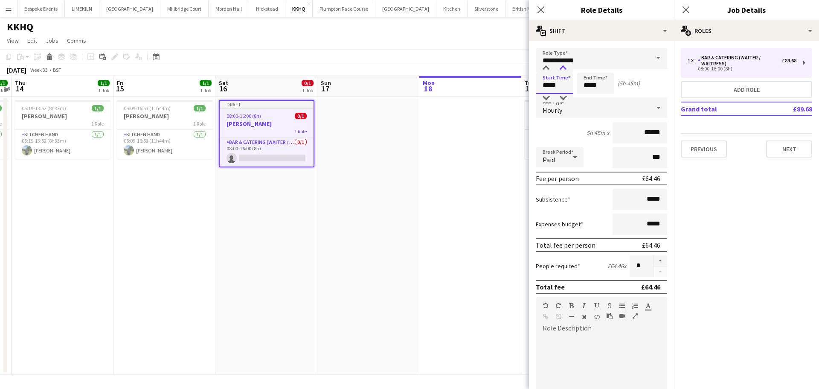
click at [566, 67] on div at bounding box center [563, 68] width 17 height 9
click at [600, 93] on input "*****" at bounding box center [596, 83] width 38 height 21
click at [587, 96] on div at bounding box center [587, 98] width 17 height 9
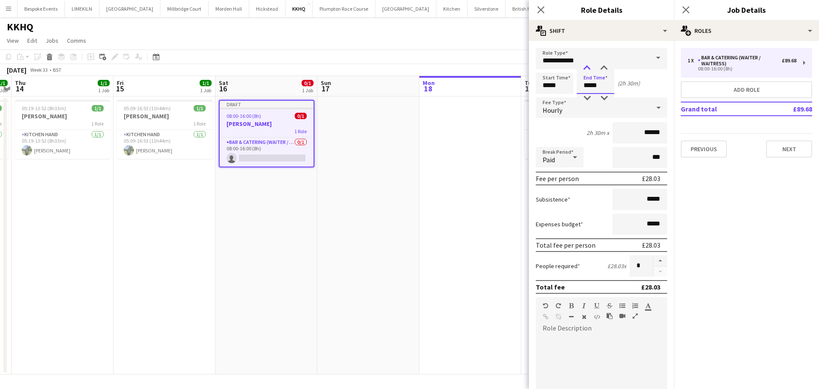
click at [588, 69] on div at bounding box center [587, 68] width 17 height 9
click at [588, 97] on div at bounding box center [587, 98] width 17 height 9
type input "*****"
click at [494, 122] on app-date-cell at bounding box center [471, 235] width 102 height 278
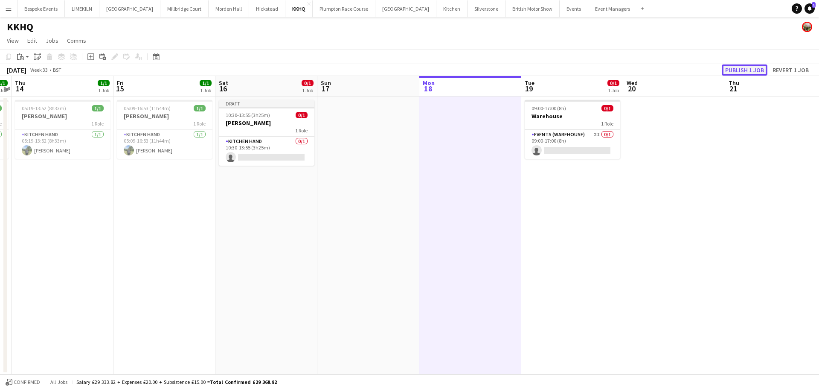
click at [725, 71] on button "Publish 1 job" at bounding box center [745, 69] width 46 height 11
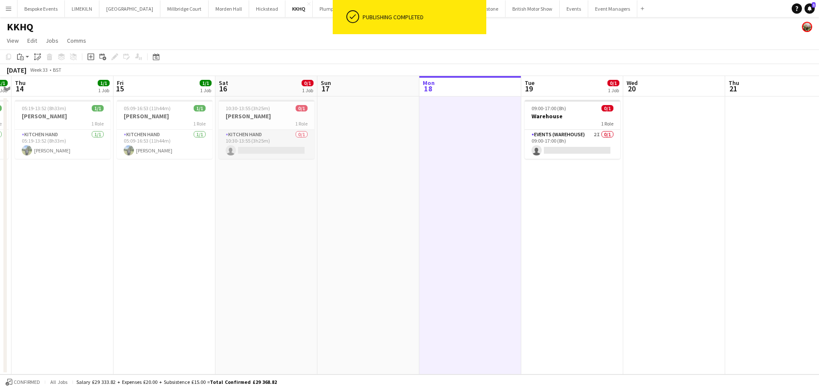
click at [254, 143] on app-card-role "Kitchen Hand 0/1 10:30-13:55 (3h25m) single-neutral-actions" at bounding box center [267, 144] width 96 height 29
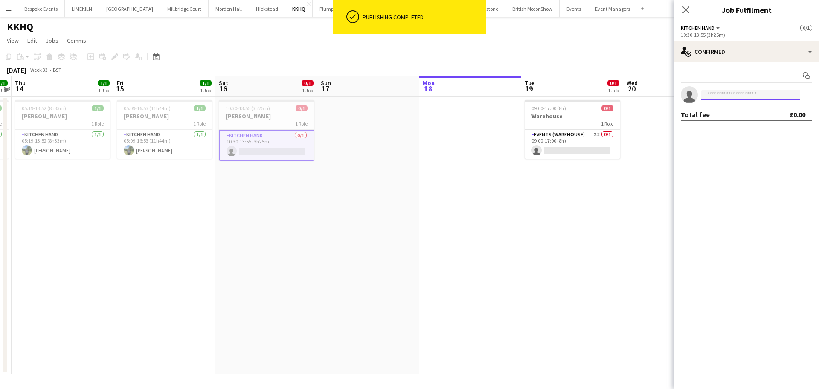
click at [726, 96] on input at bounding box center [751, 95] width 99 height 10
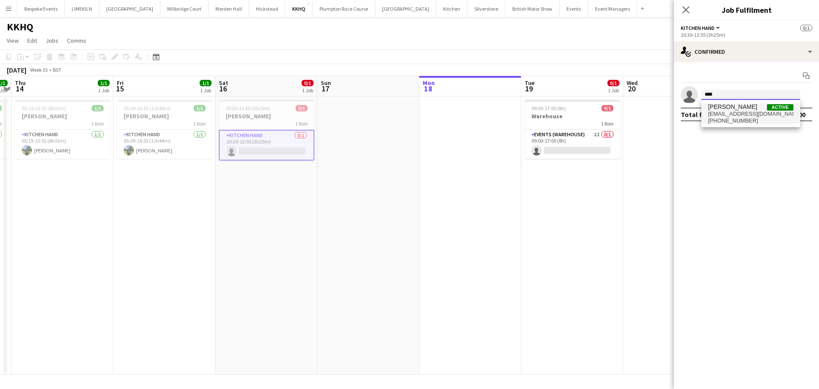
type input "****"
click at [737, 115] on span "[EMAIL_ADDRESS][DOMAIN_NAME]" at bounding box center [750, 114] width 85 height 7
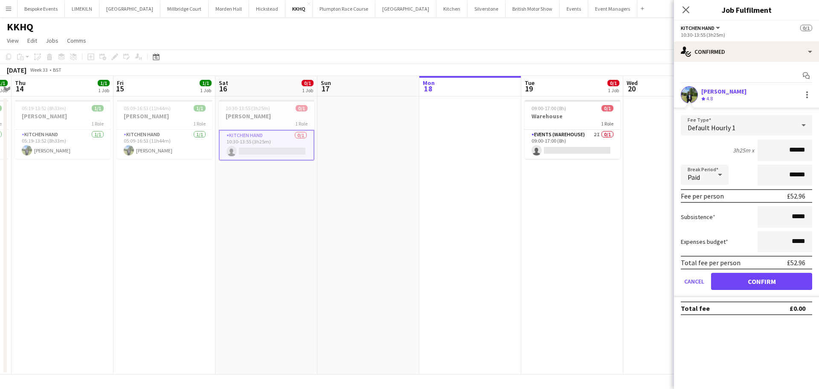
type input "******"
click at [739, 282] on button "Confirm" at bounding box center [761, 281] width 101 height 17
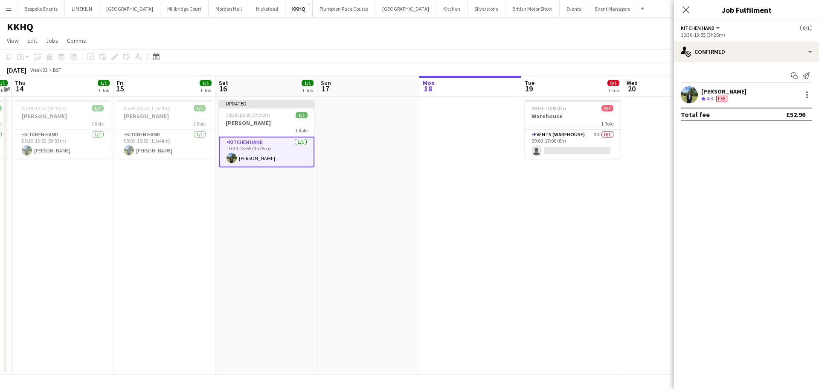
click at [581, 224] on app-date-cell "09:00-17:00 (8h) 0/1 Warehouse 1 Role Events (Warehouse) 2I 0/1 09:00-17:00 (8h…" at bounding box center [573, 235] width 102 height 278
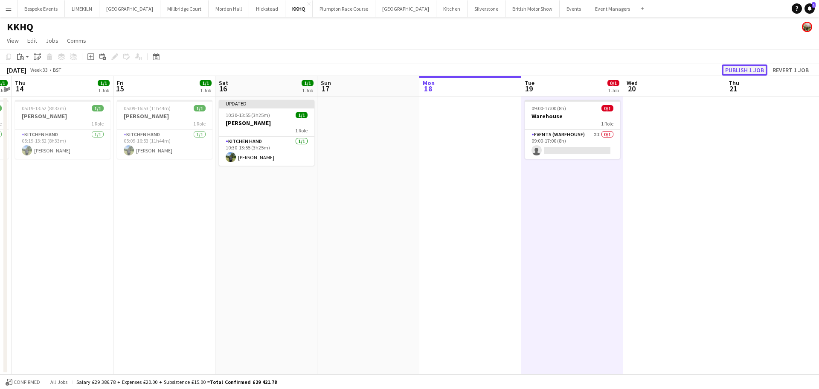
click at [741, 68] on button "Publish 1 job" at bounding box center [745, 69] width 46 height 11
click at [361, 143] on app-date-cell at bounding box center [369, 235] width 102 height 278
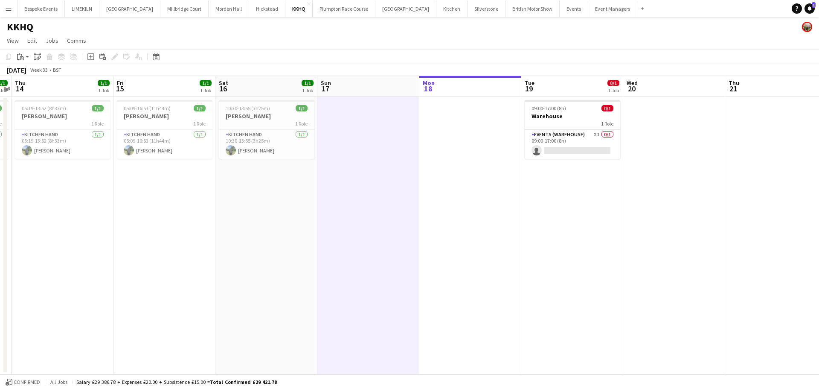
click at [470, 131] on app-date-cell at bounding box center [471, 235] width 102 height 278
